Goal: Task Accomplishment & Management: Complete application form

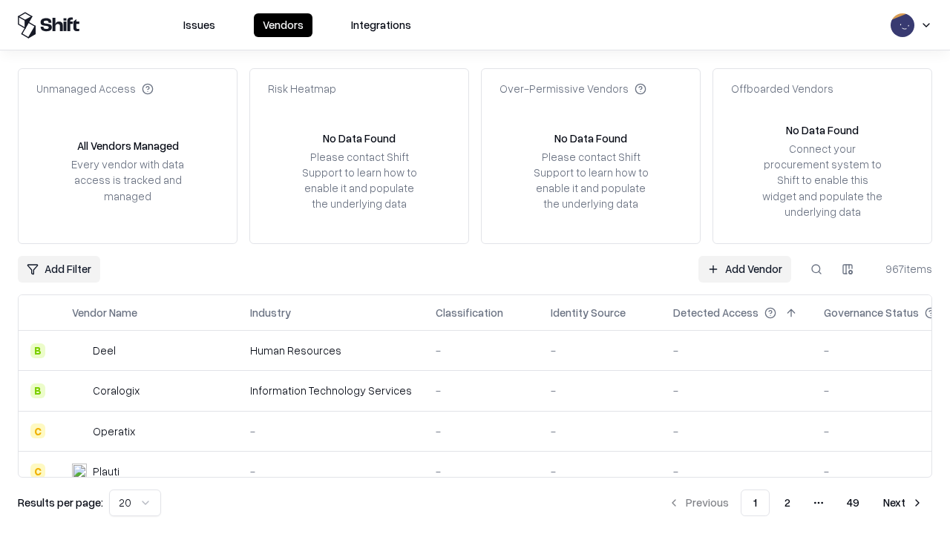
click at [744, 269] on link "Add Vendor" at bounding box center [744, 269] width 93 height 27
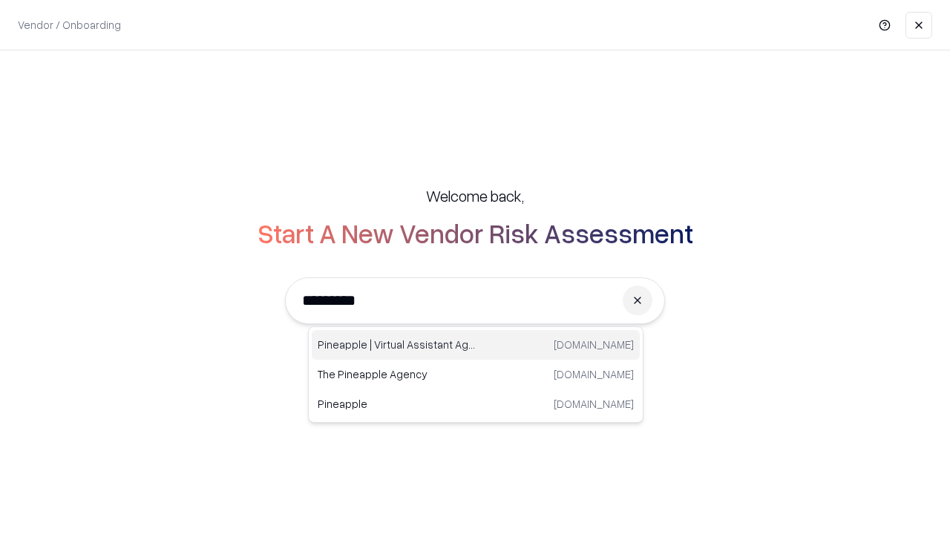
click at [476, 345] on div "Pineapple | Virtual Assistant Agency [DOMAIN_NAME]" at bounding box center [476, 345] width 328 height 30
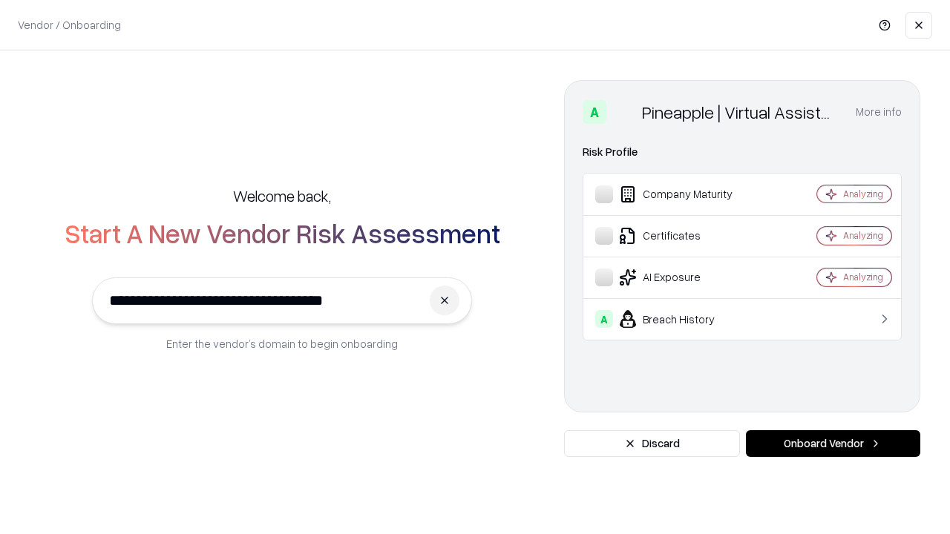
type input "**********"
click at [833, 444] on button "Onboard Vendor" at bounding box center [833, 443] width 174 height 27
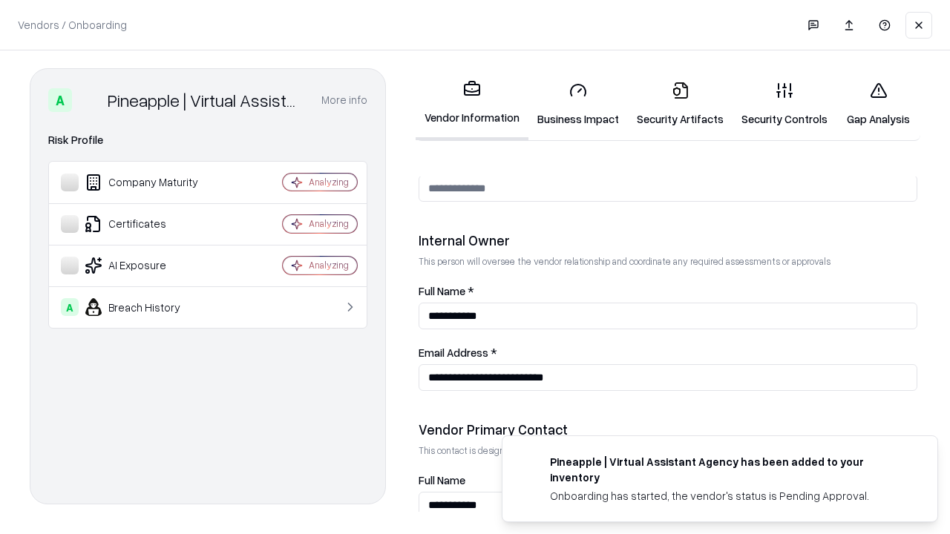
scroll to position [769, 0]
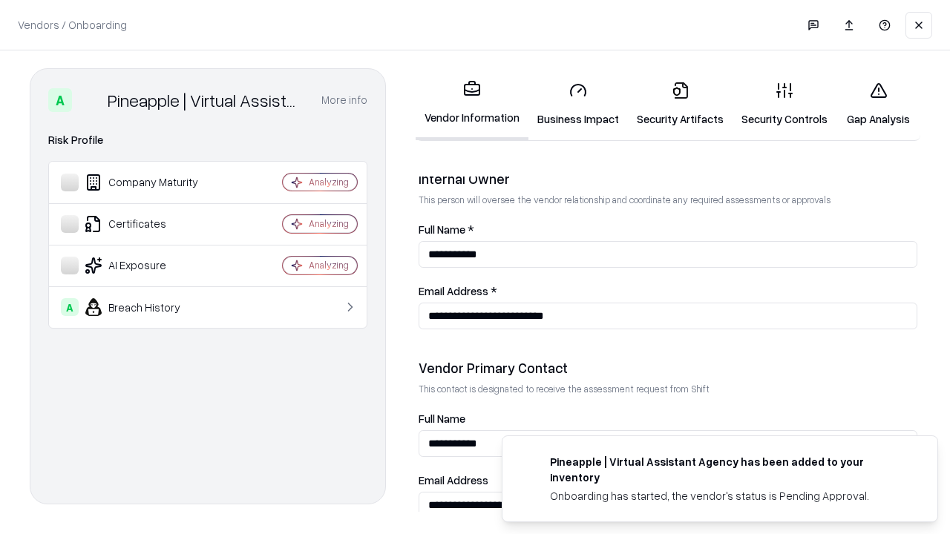
click at [578, 104] on link "Business Impact" at bounding box center [577, 104] width 99 height 69
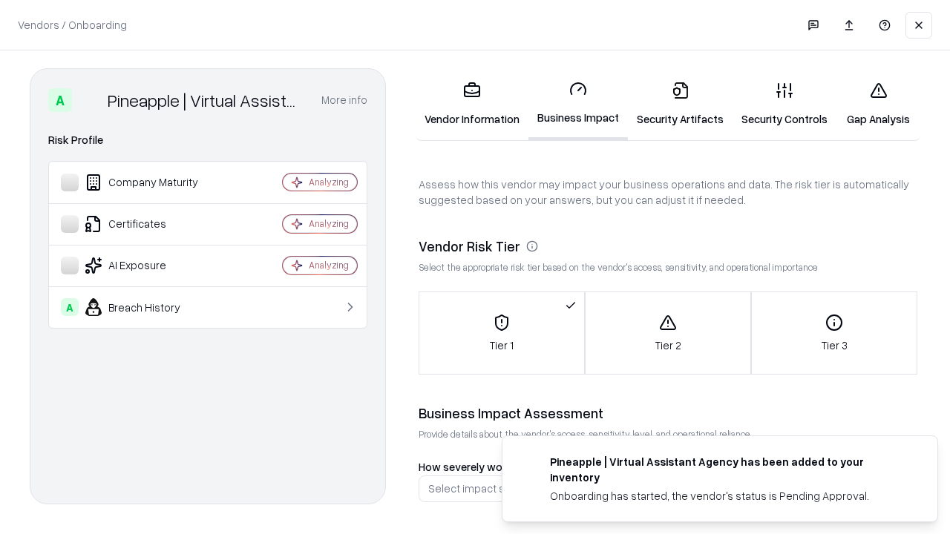
click at [878, 104] on link "Gap Analysis" at bounding box center [878, 104] width 84 height 69
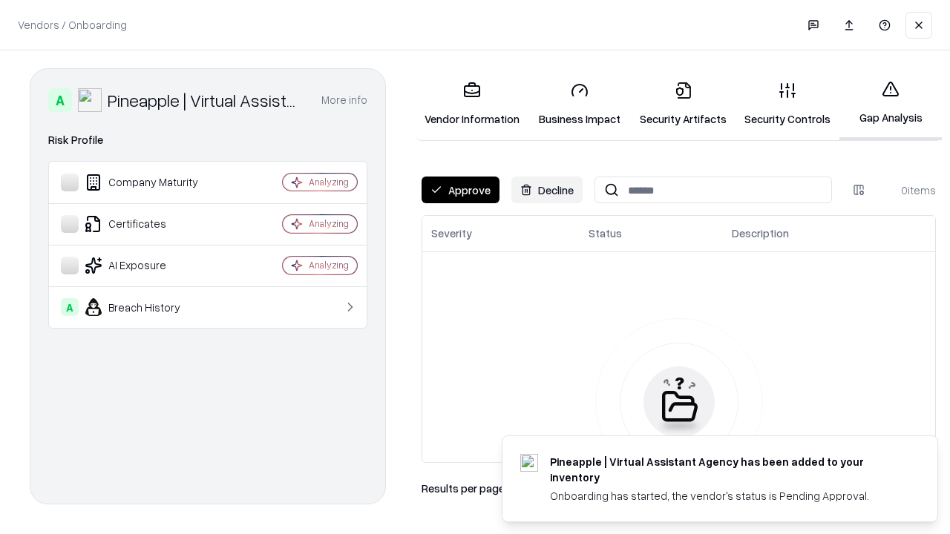
click at [460, 190] on button "Approve" at bounding box center [461, 190] width 78 height 27
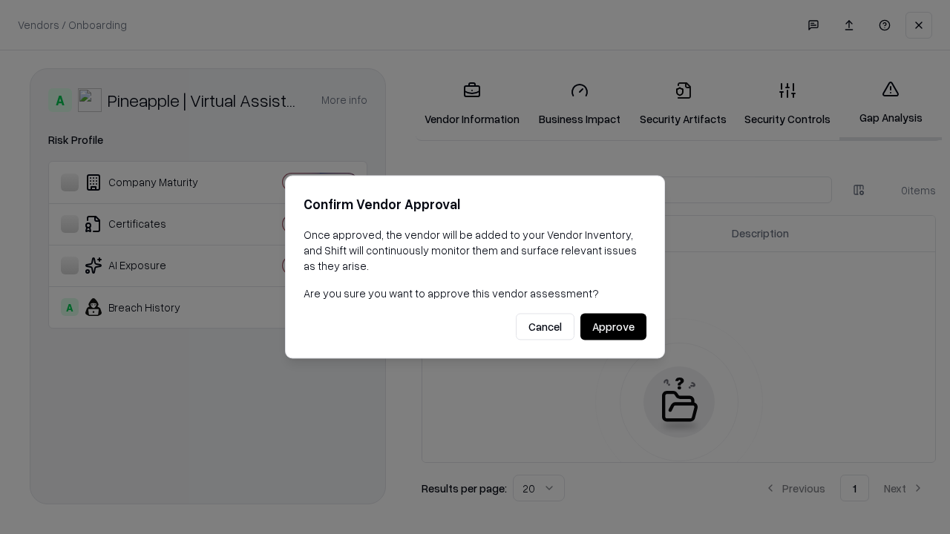
click at [613, 327] on button "Approve" at bounding box center [613, 327] width 66 height 27
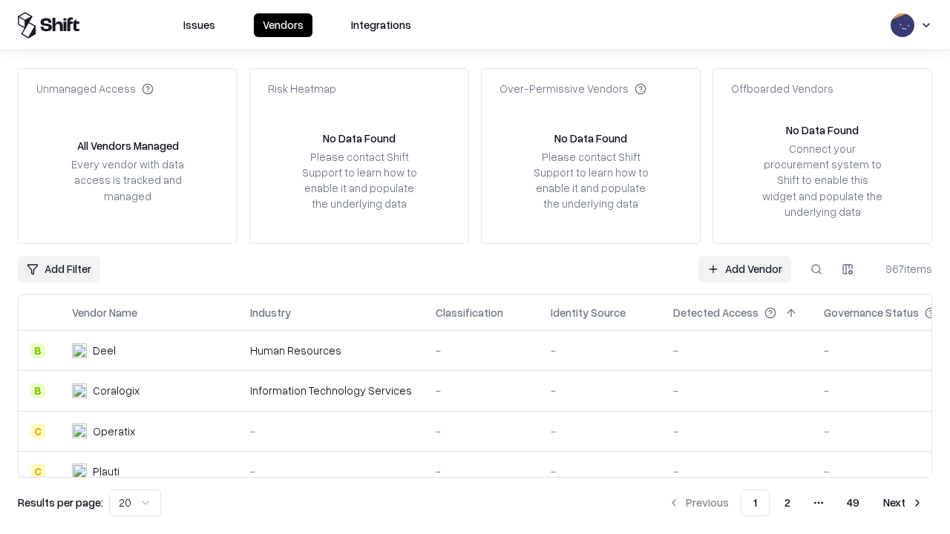
type input "**********"
click at [744, 269] on link "Add Vendor" at bounding box center [744, 269] width 93 height 27
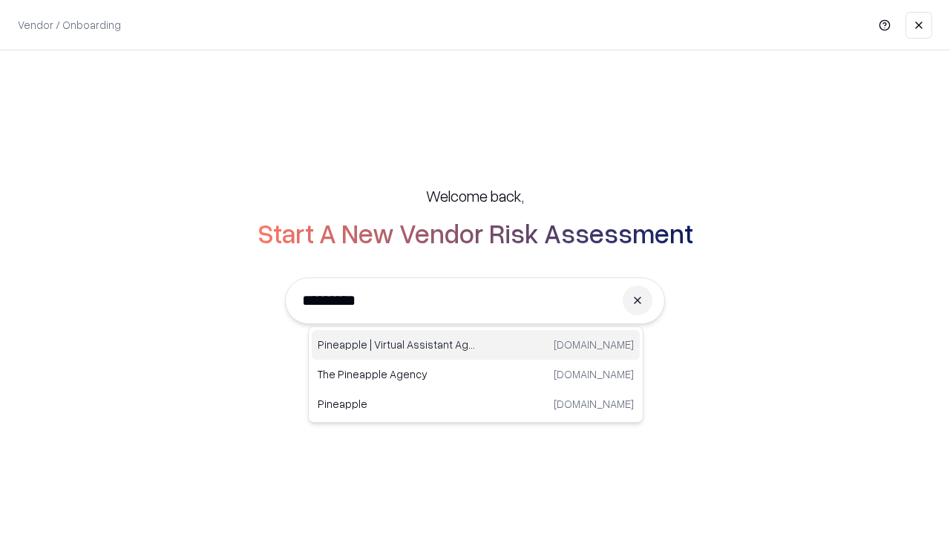
click at [476, 345] on div "Pineapple | Virtual Assistant Agency [DOMAIN_NAME]" at bounding box center [476, 345] width 328 height 30
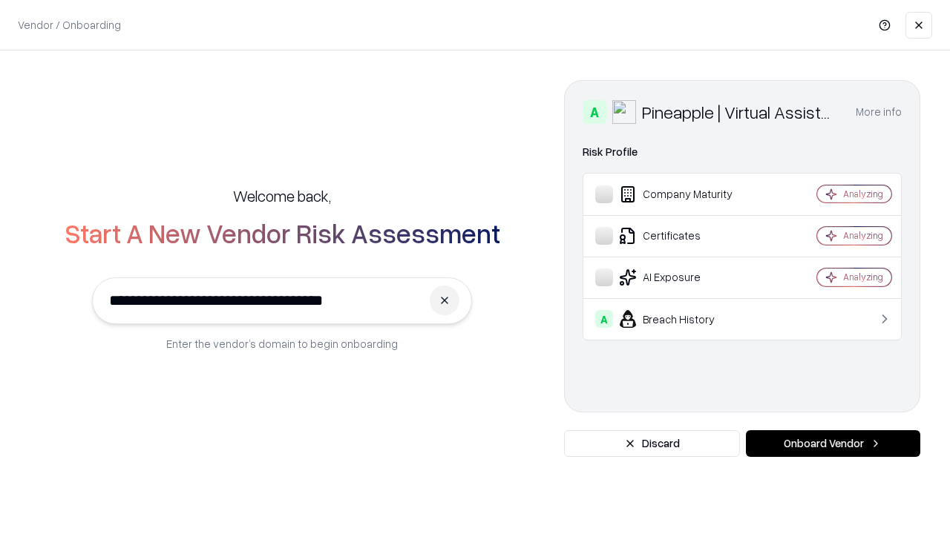
type input "**********"
click at [833, 444] on button "Onboard Vendor" at bounding box center [833, 443] width 174 height 27
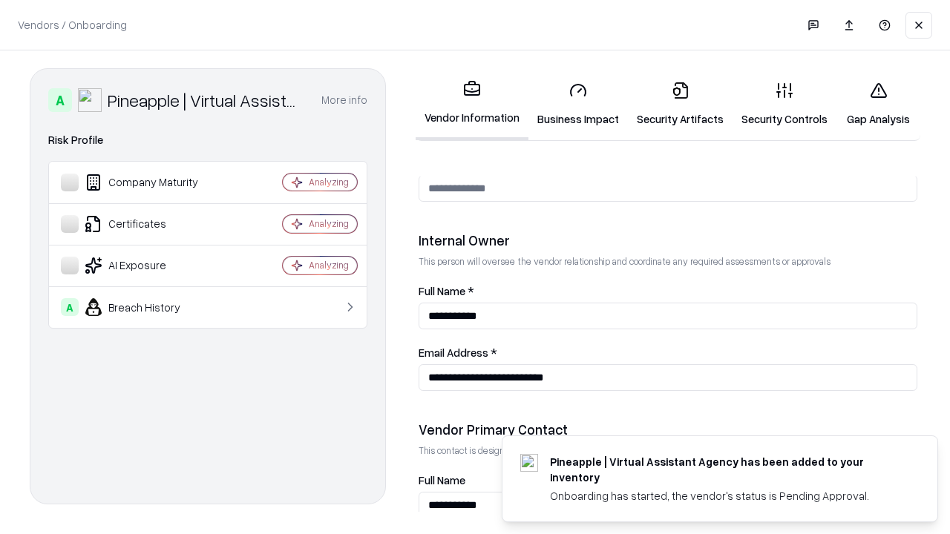
scroll to position [769, 0]
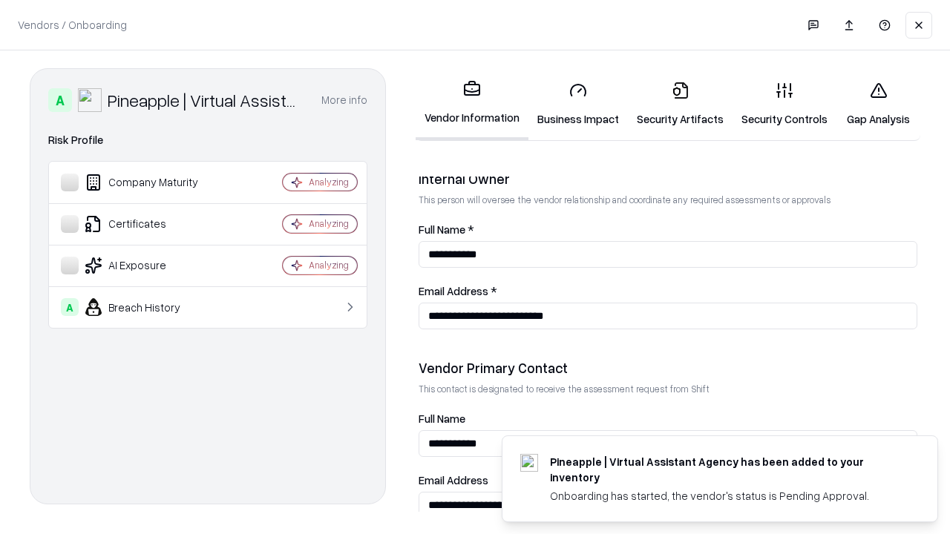
click at [878, 104] on link "Gap Analysis" at bounding box center [878, 104] width 84 height 69
